Goal: Information Seeking & Learning: Compare options

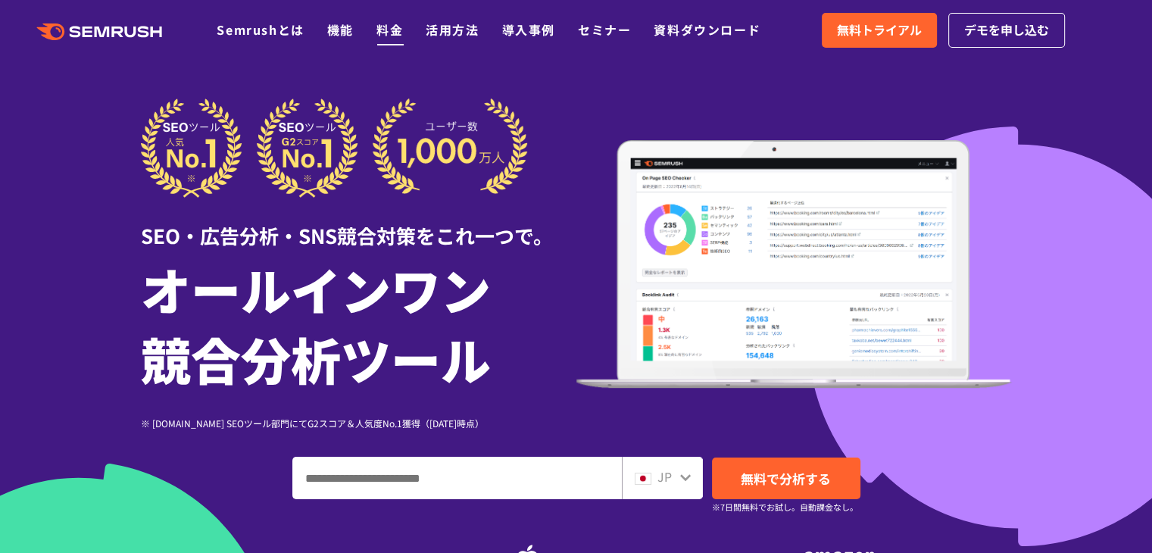
click at [393, 26] on link "料金" at bounding box center [390, 29] width 27 height 18
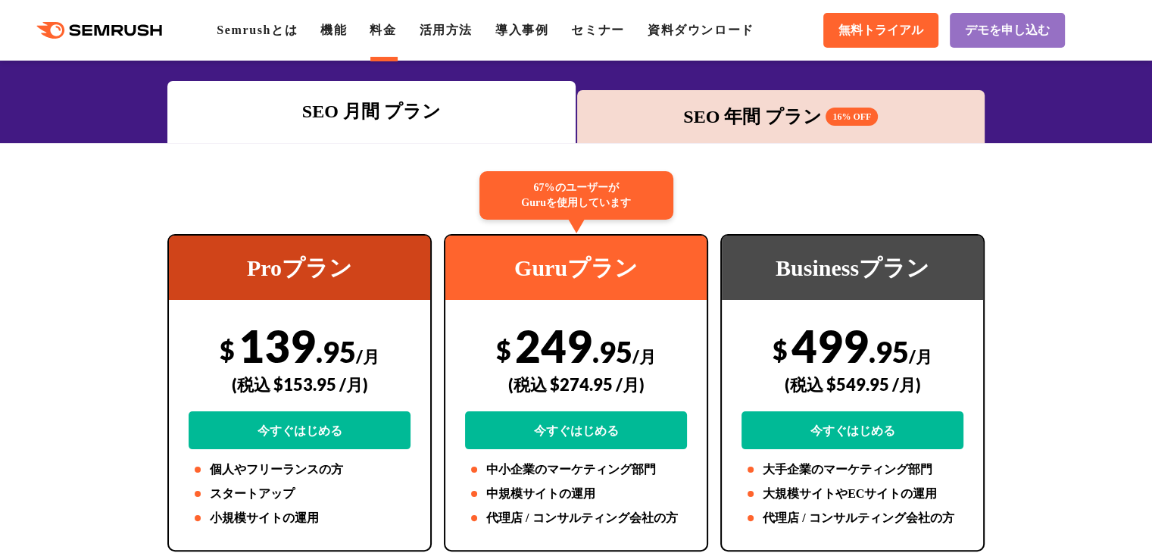
scroll to position [303, 0]
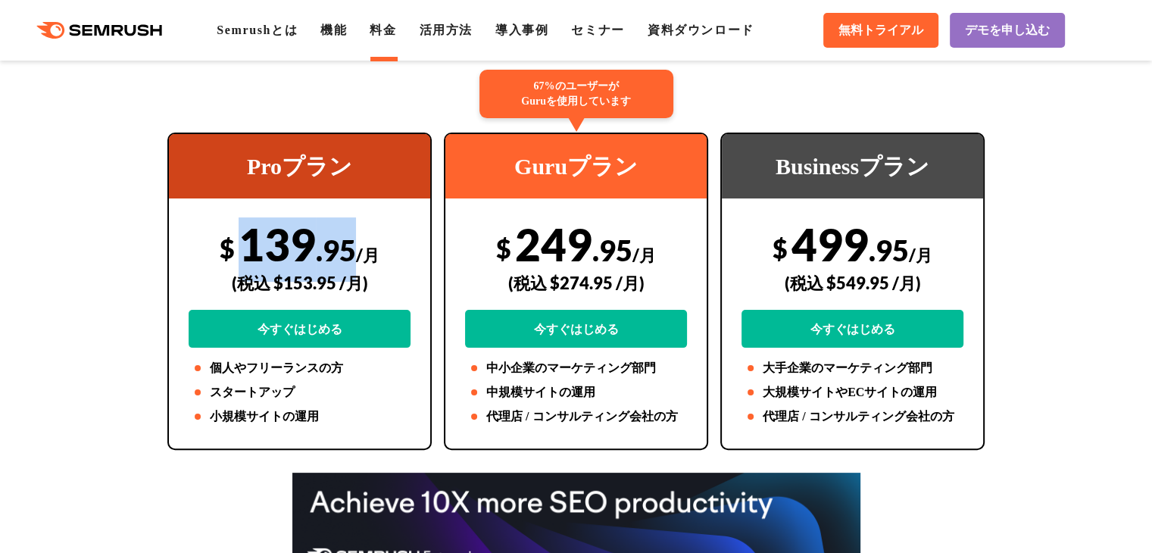
drag, startPoint x: 239, startPoint y: 239, endPoint x: 354, endPoint y: 244, distance: 114.5
click at [354, 244] on div "$ 139 .95 /月 (税込 $153.95 /月) 今すぐはじめる" at bounding box center [300, 282] width 222 height 130
copy div "139 .95"
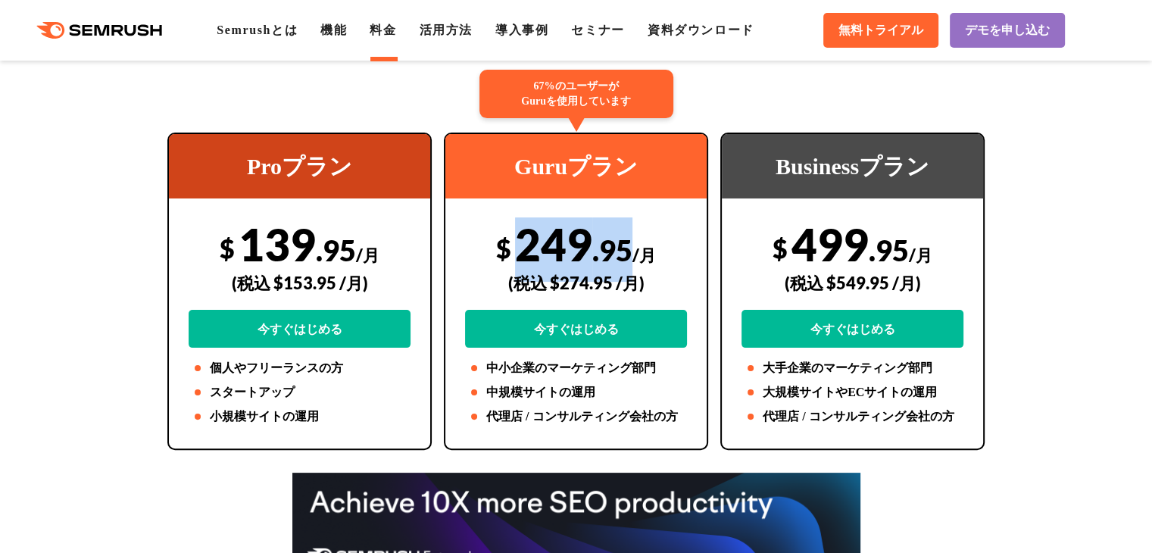
drag, startPoint x: 518, startPoint y: 238, endPoint x: 628, endPoint y: 241, distance: 110.7
click at [628, 241] on div "$ 249 .95 /月 (税込 $274.95 /月) 今すぐはじめる" at bounding box center [576, 282] width 222 height 130
drag, startPoint x: 499, startPoint y: 262, endPoint x: 628, endPoint y: 245, distance: 130.0
click at [628, 245] on div "$ 249 .95 /月 (税込 $274.95 /月) 今すぐはじめる" at bounding box center [576, 282] width 222 height 130
copy div "$ 249 .95"
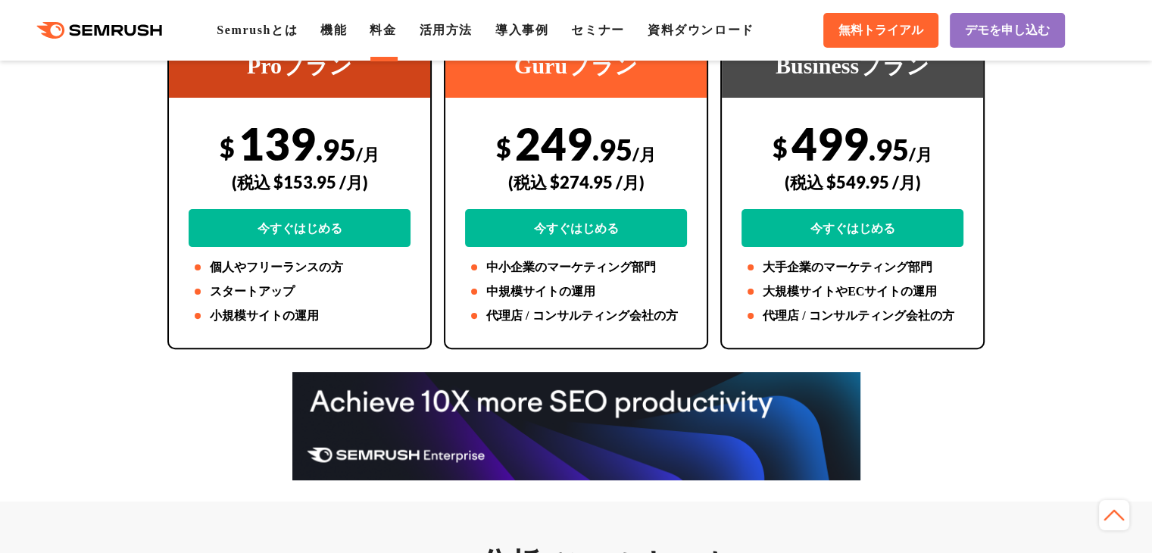
click at [155, 342] on div "Proプラン $ 139 .95 /月 (税込 $153.95 /月) 今すぐはじめる 個人やフリーランスの方 スタートアップ 小規模サイトの運用 67%のユ…" at bounding box center [576, 190] width 848 height 317
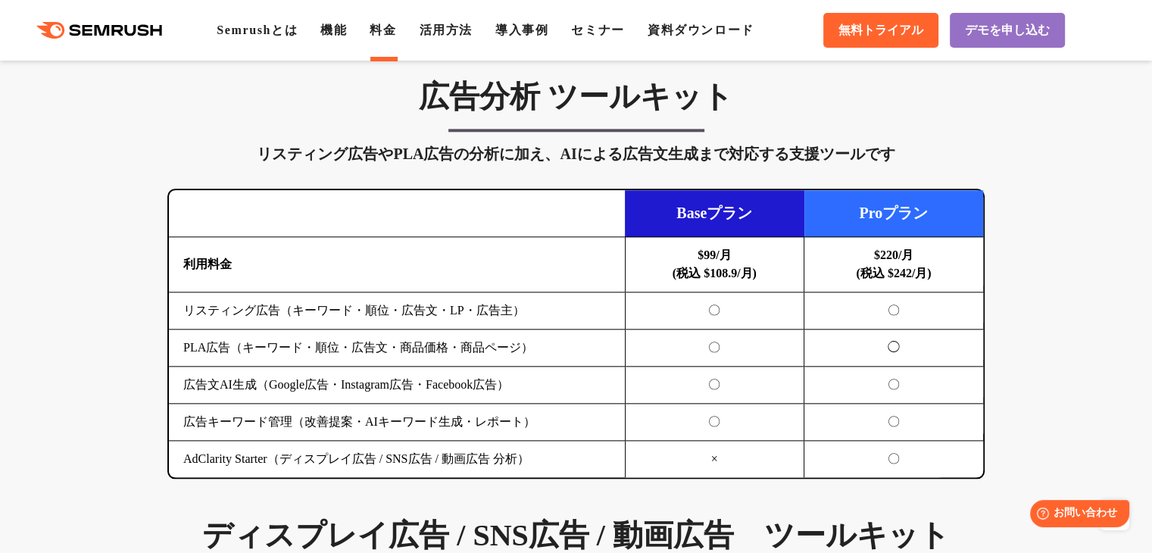
scroll to position [1616, 0]
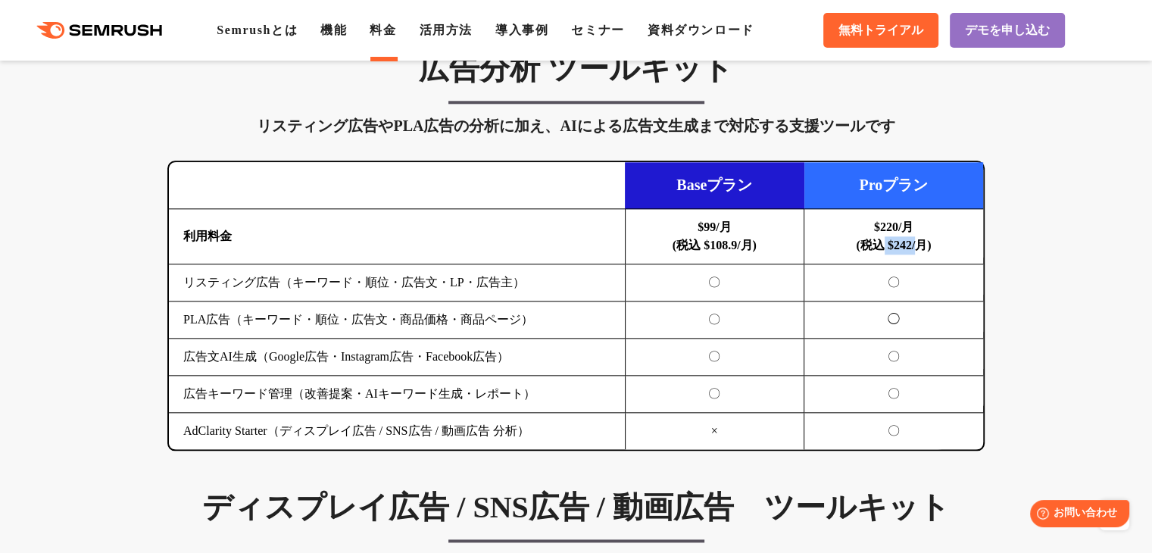
drag, startPoint x: 877, startPoint y: 245, endPoint x: 921, endPoint y: 248, distance: 44.1
click at [921, 248] on b "$220/月 (税込 $242/月)" at bounding box center [893, 235] width 75 height 31
copy b "$242/"
